Goal: Navigation & Orientation: Find specific page/section

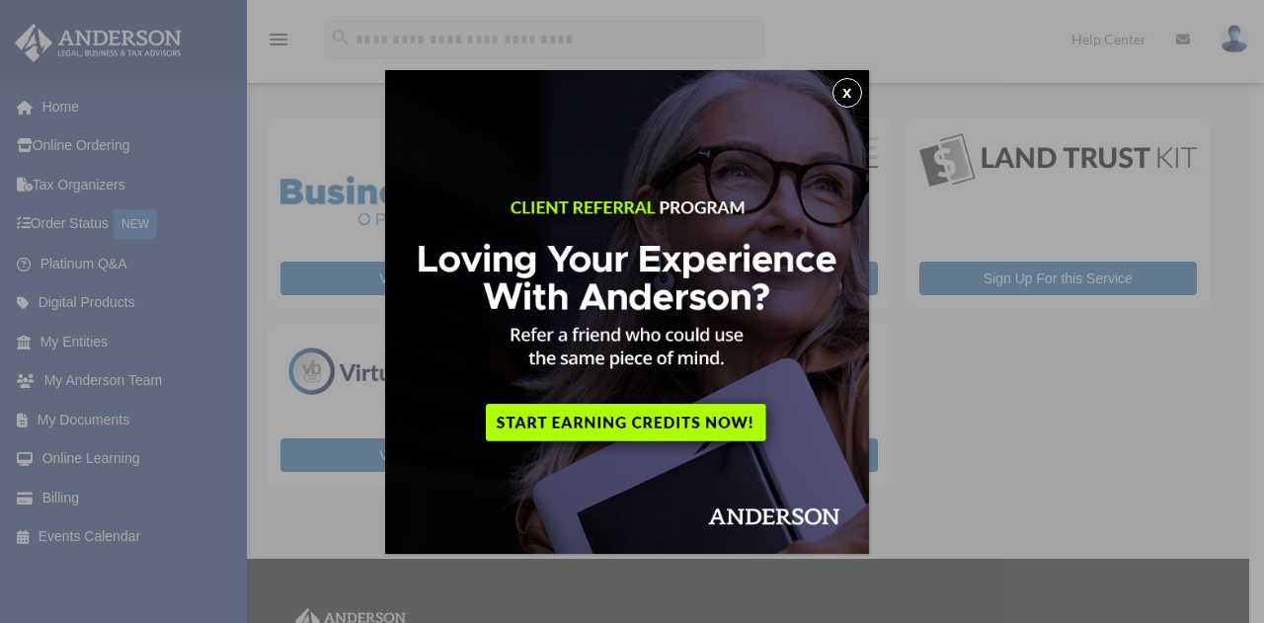
click at [886, 459] on div "x" at bounding box center [632, 311] width 1264 height 623
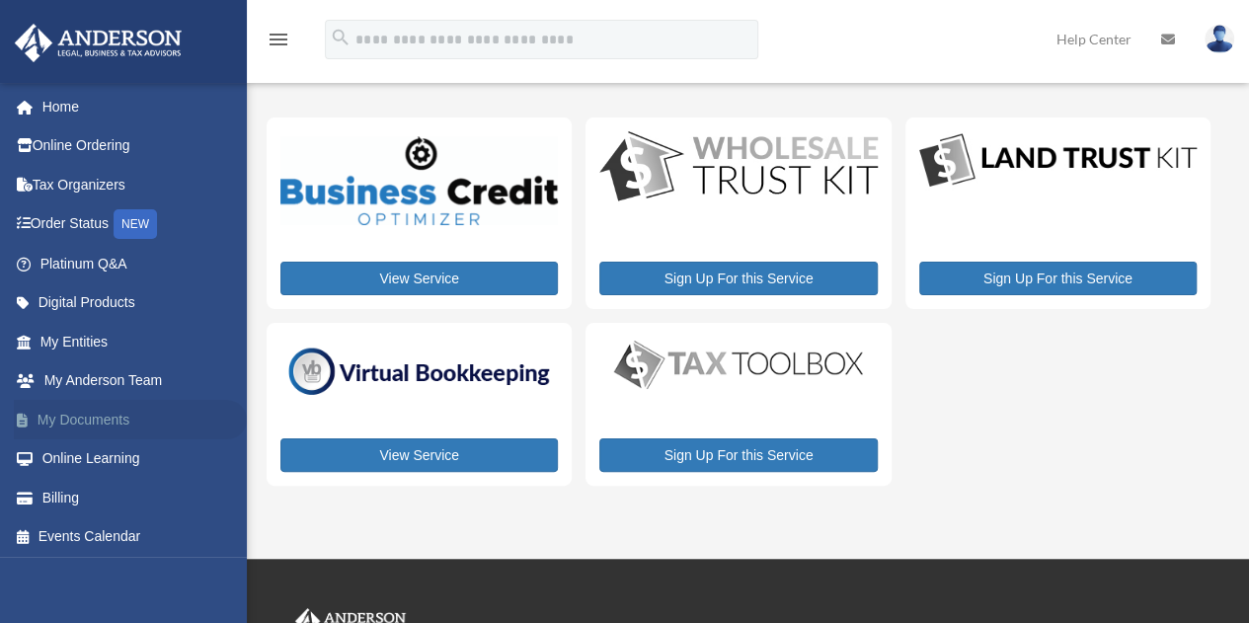
click at [77, 427] on link "My Documents" at bounding box center [130, 420] width 233 height 40
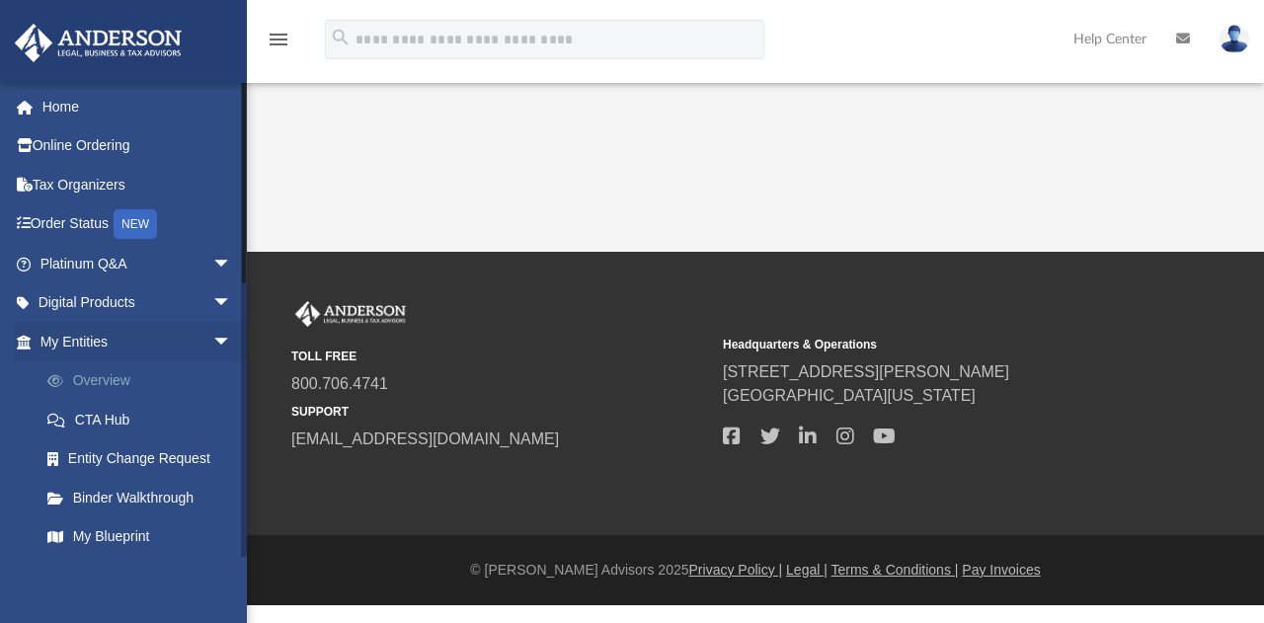
click at [98, 383] on link "Overview" at bounding box center [145, 381] width 234 height 40
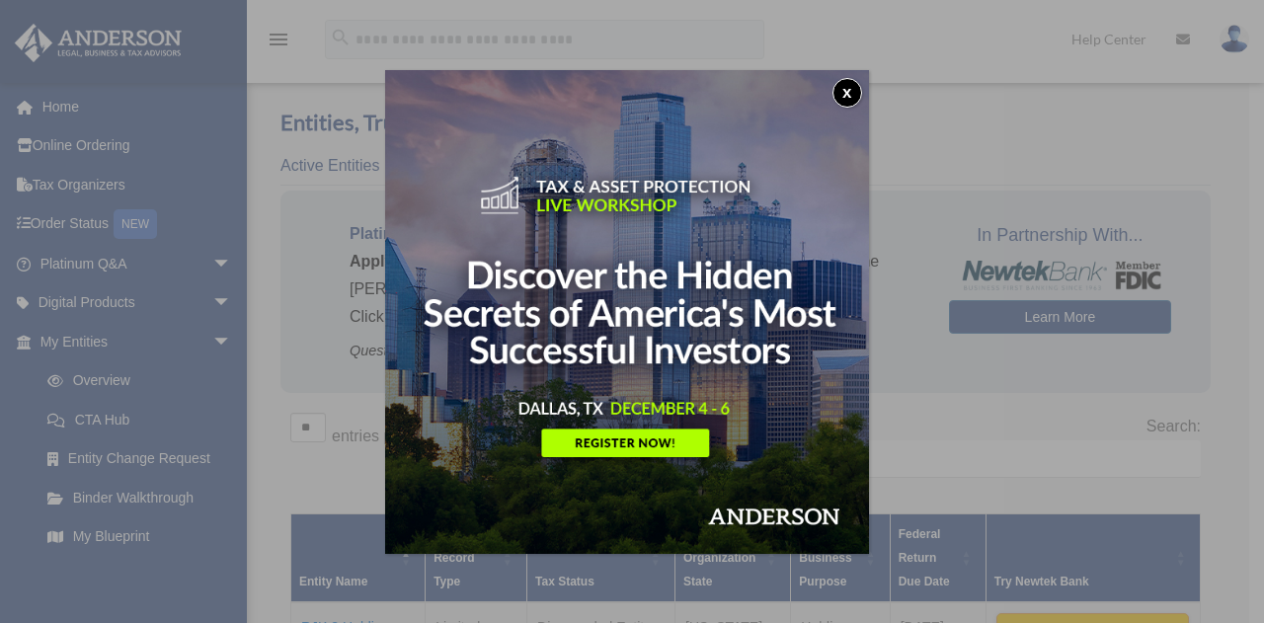
click at [847, 85] on button "x" at bounding box center [847, 93] width 30 height 30
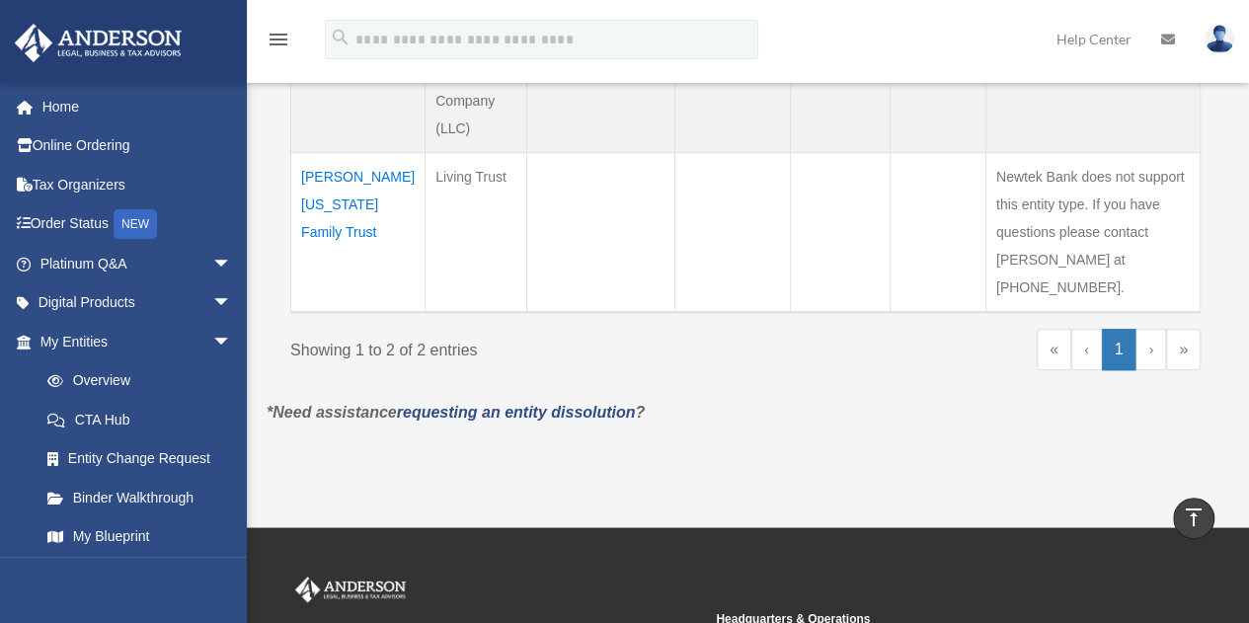
scroll to position [579, 0]
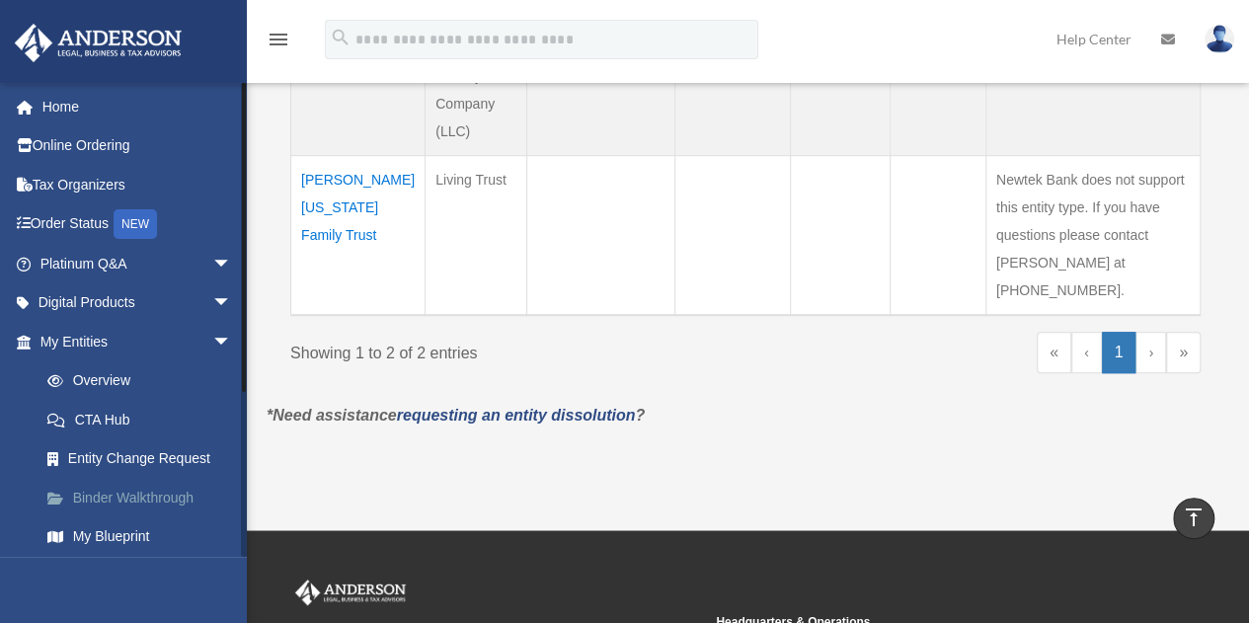
click at [132, 487] on link "Binder Walkthrough" at bounding box center [145, 498] width 234 height 40
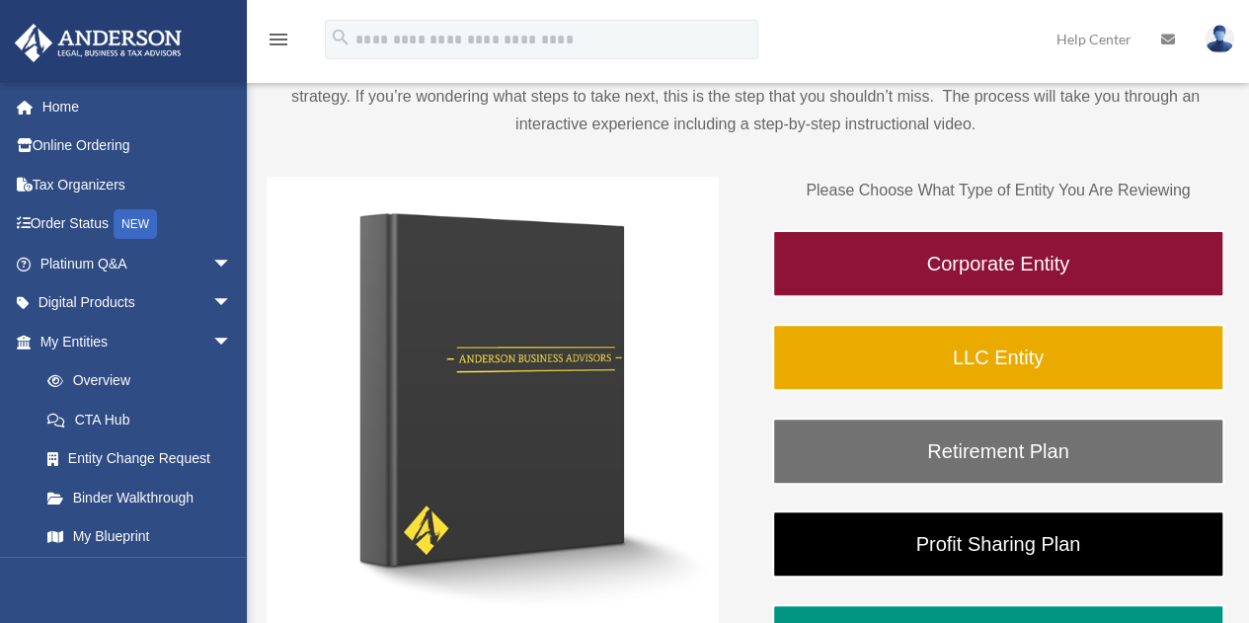
scroll to position [178, 0]
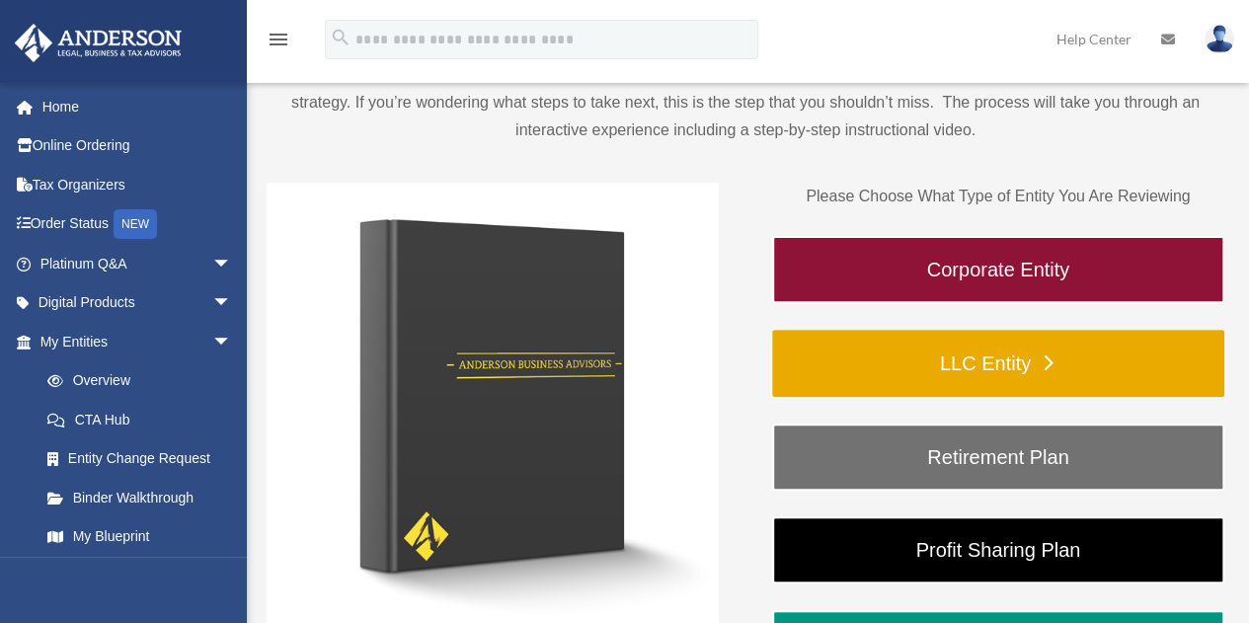
click at [1019, 366] on link "LLC Entity" at bounding box center [998, 363] width 452 height 67
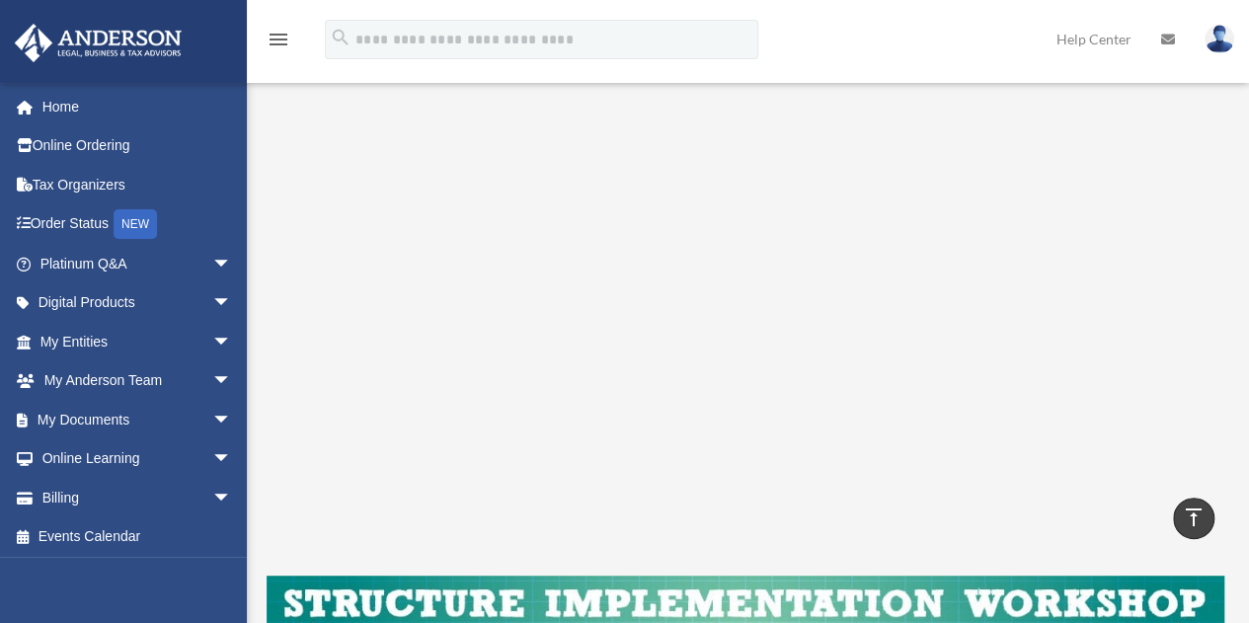
scroll to position [226, 0]
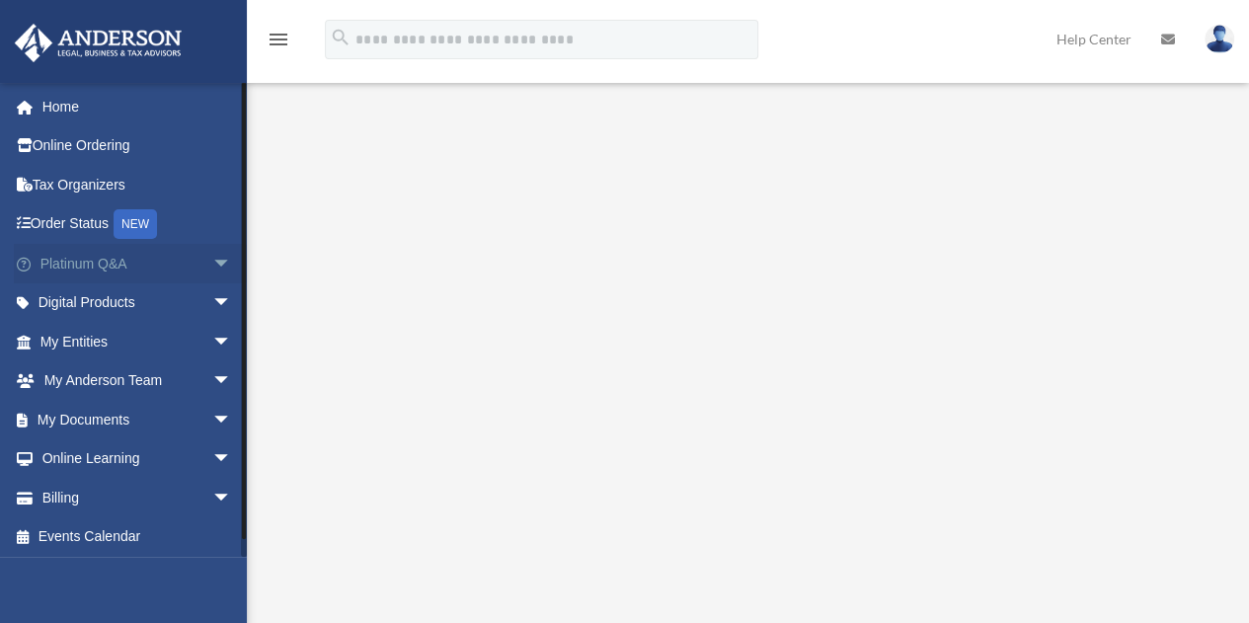
click at [86, 248] on link "Platinum Q&A arrow_drop_down" at bounding box center [138, 264] width 248 height 40
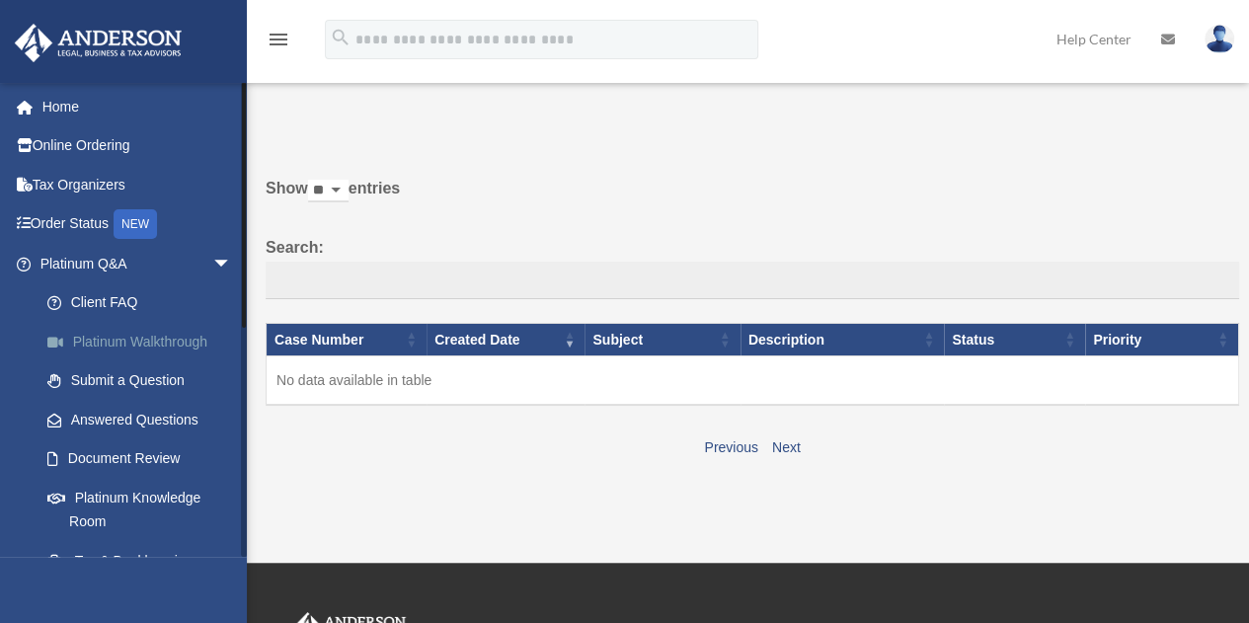
click at [148, 333] on link "Platinum Walkthrough" at bounding box center [145, 342] width 234 height 40
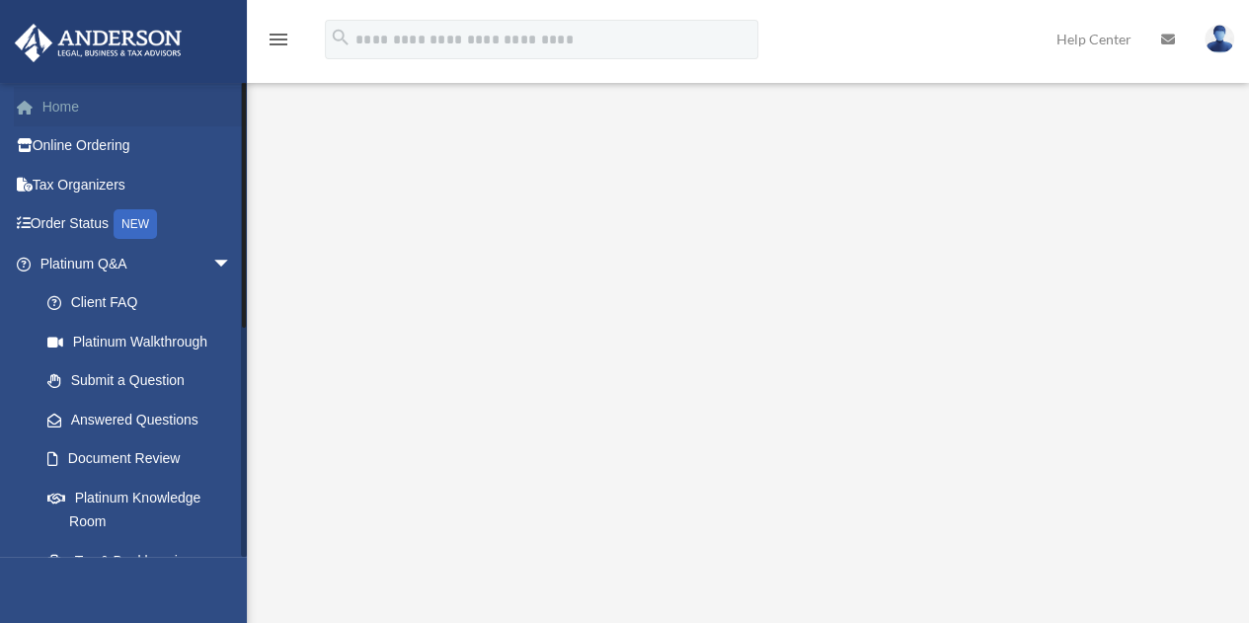
click at [66, 101] on link "Home" at bounding box center [138, 107] width 248 height 40
